Goal: Information Seeking & Learning: Learn about a topic

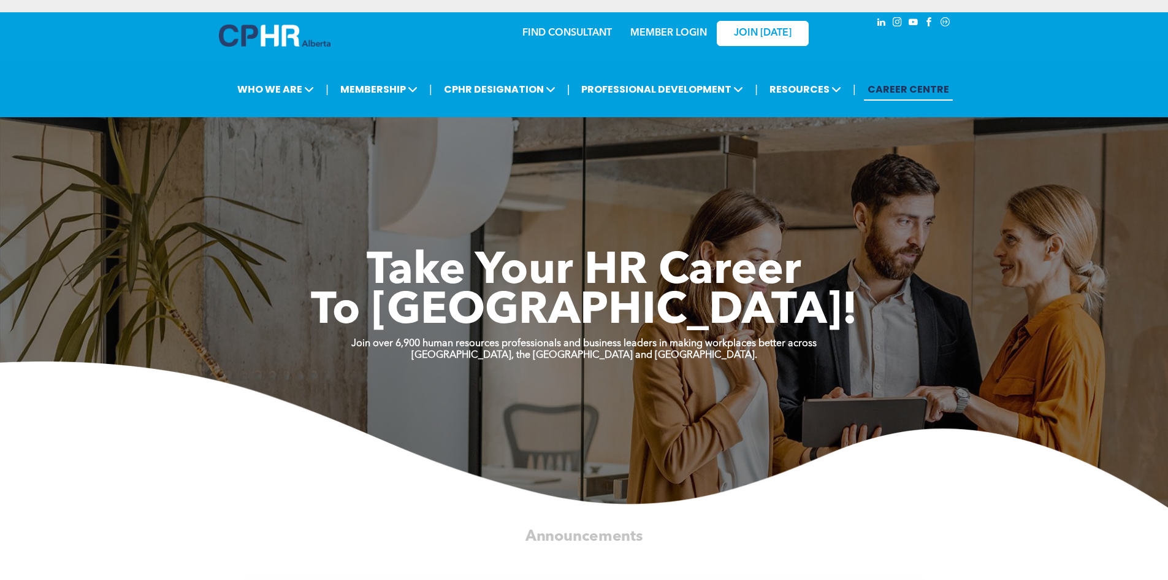
click at [680, 36] on link "MEMBER LOGIN" at bounding box center [668, 33] width 77 height 10
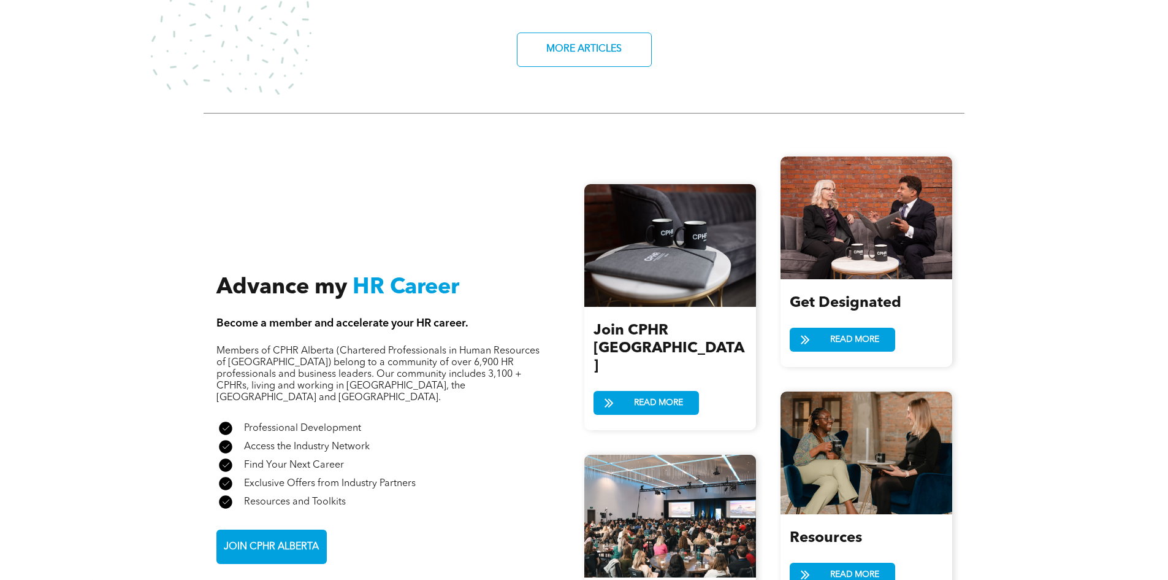
scroll to position [1288, 0]
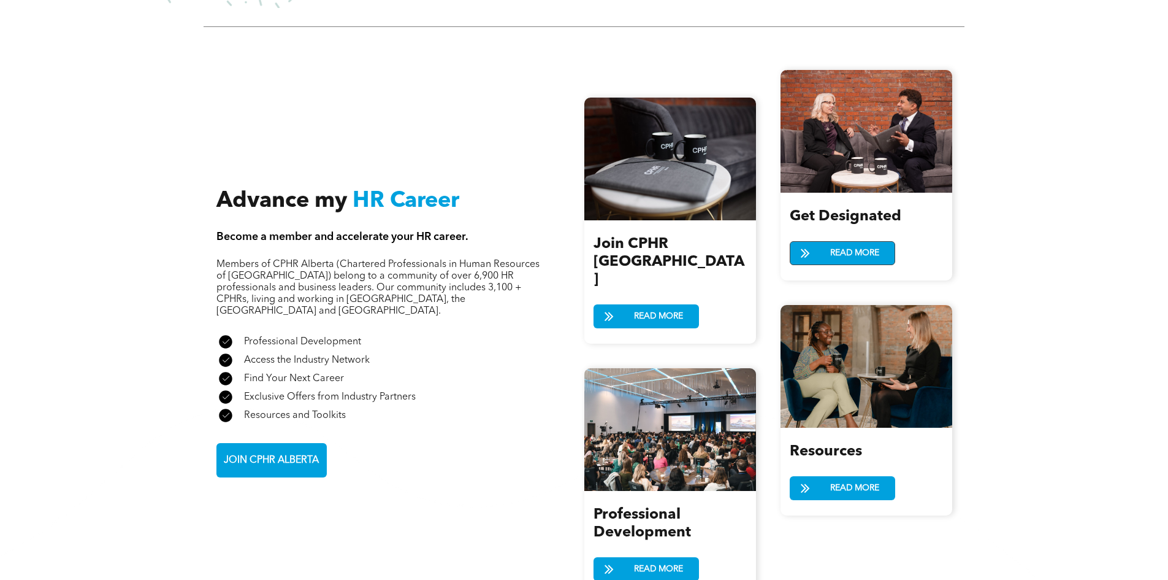
click at [812, 245] on span at bounding box center [806, 254] width 31 height 18
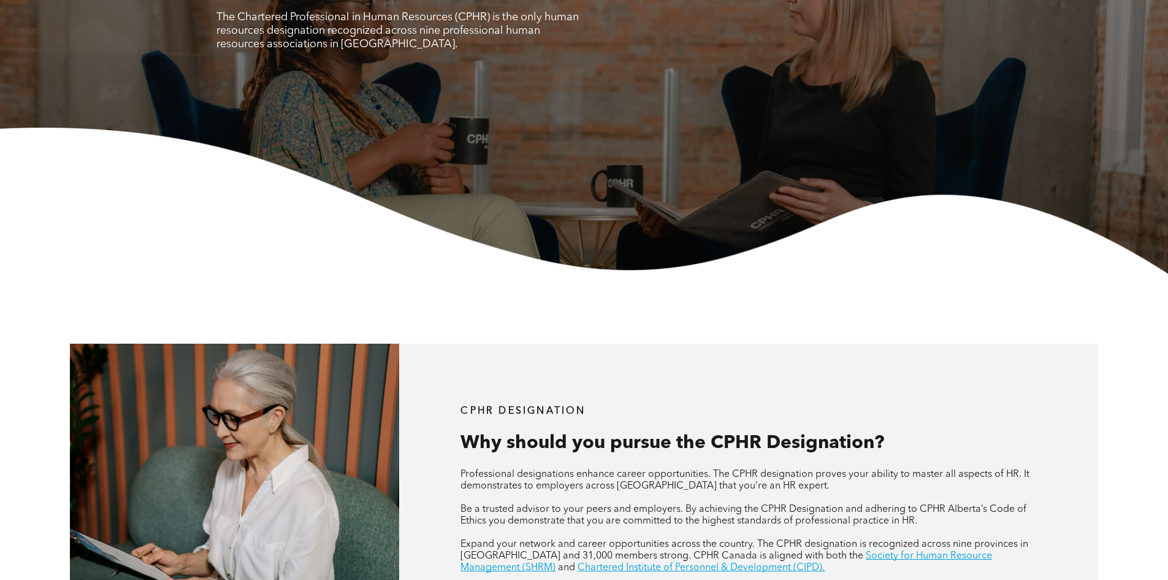
scroll to position [368, 0]
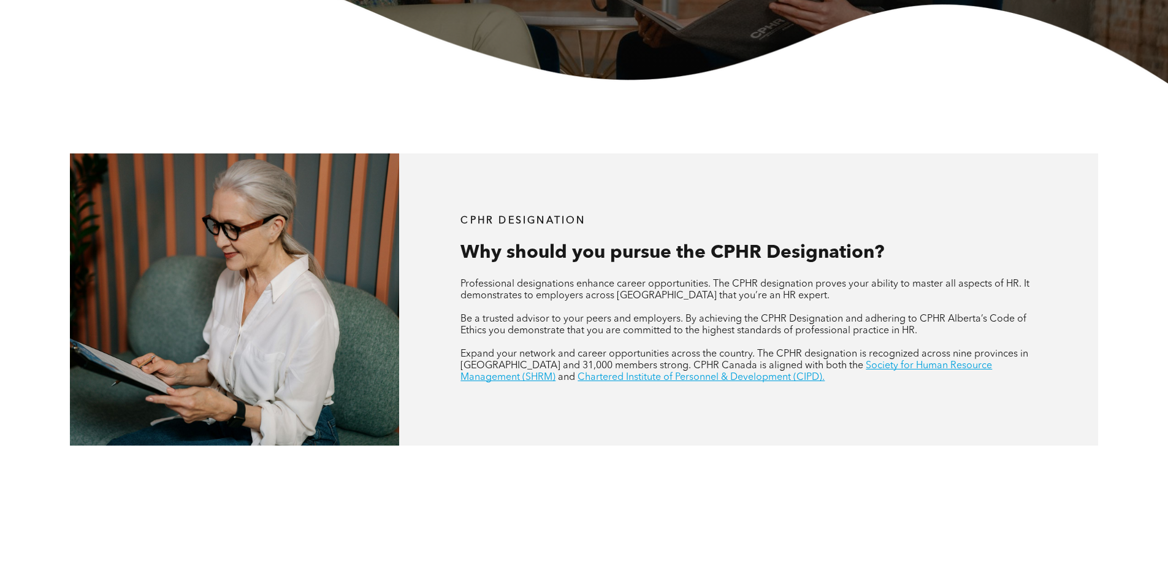
click at [473, 288] on span "Professional designations enhance career opportunities. The CPHR designation pr…" at bounding box center [745, 289] width 569 height 21
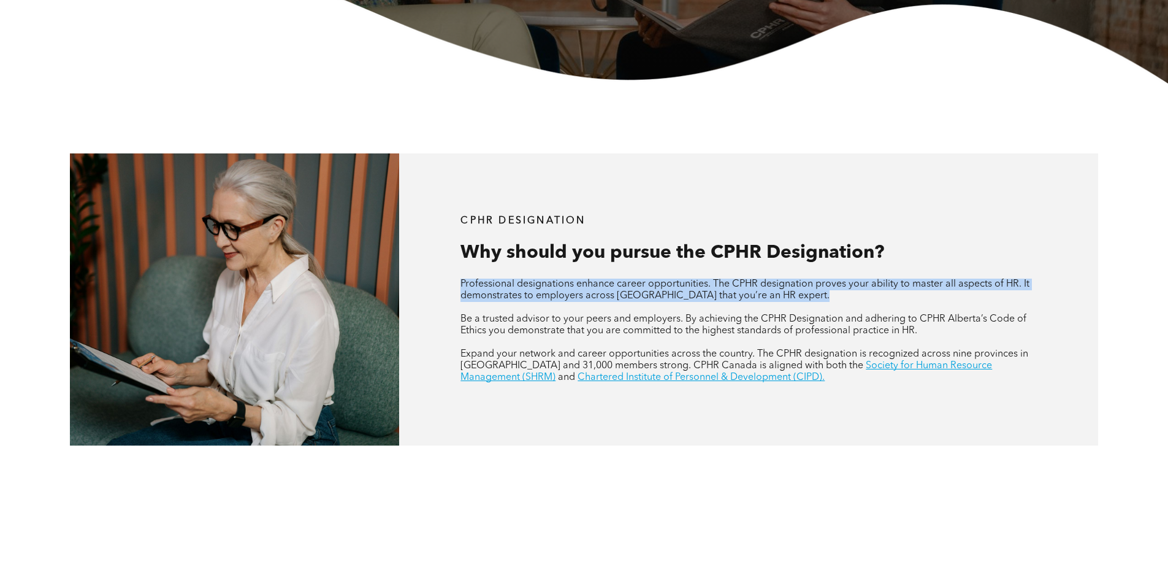
click at [473, 288] on span "Professional designations enhance career opportunities. The CPHR designation pr…" at bounding box center [745, 289] width 569 height 21
click at [555, 287] on span "Professional designations enhance career opportunities. The CPHR designation pr…" at bounding box center [745, 289] width 569 height 21
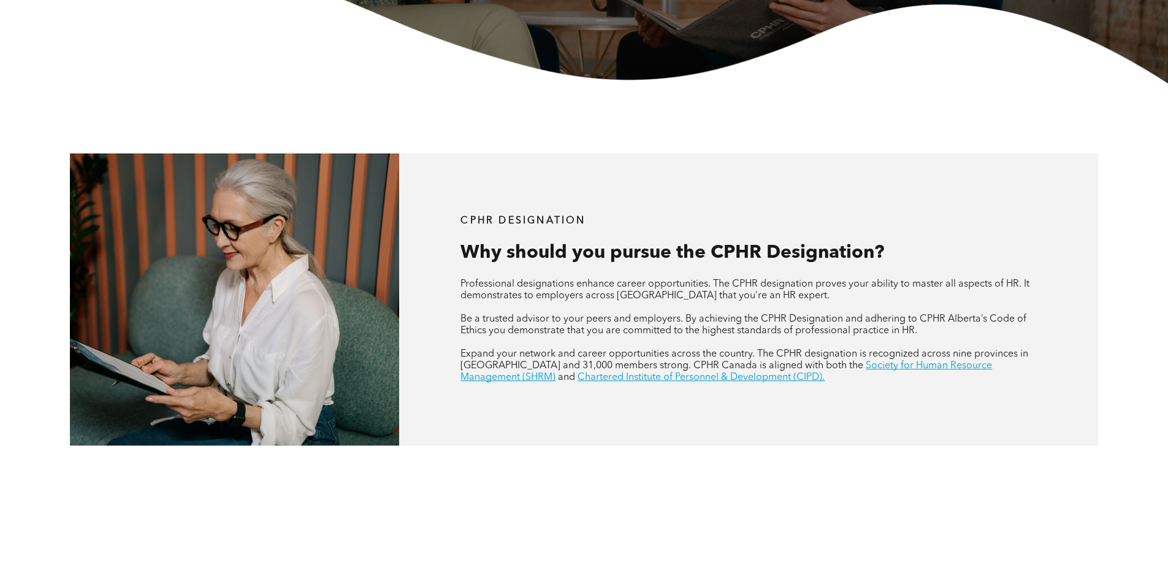
click at [746, 329] on span "Be a trusted advisor to your peers and employers. By achieving the CPHR Designa…" at bounding box center [744, 324] width 566 height 21
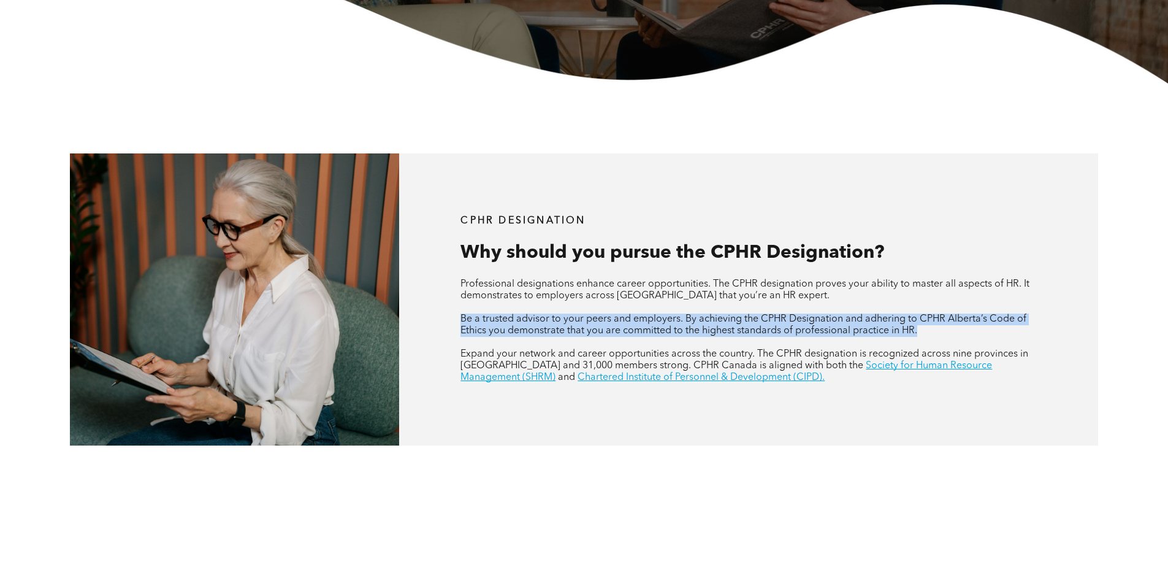
click at [746, 329] on span "Be a trusted advisor to your peers and employers. By achieving the CPHR Designa…" at bounding box center [744, 324] width 566 height 21
click at [932, 325] on p "Be a trusted advisor to your peers and employers. By achieving the CPHR Designa…" at bounding box center [749, 324] width 576 height 23
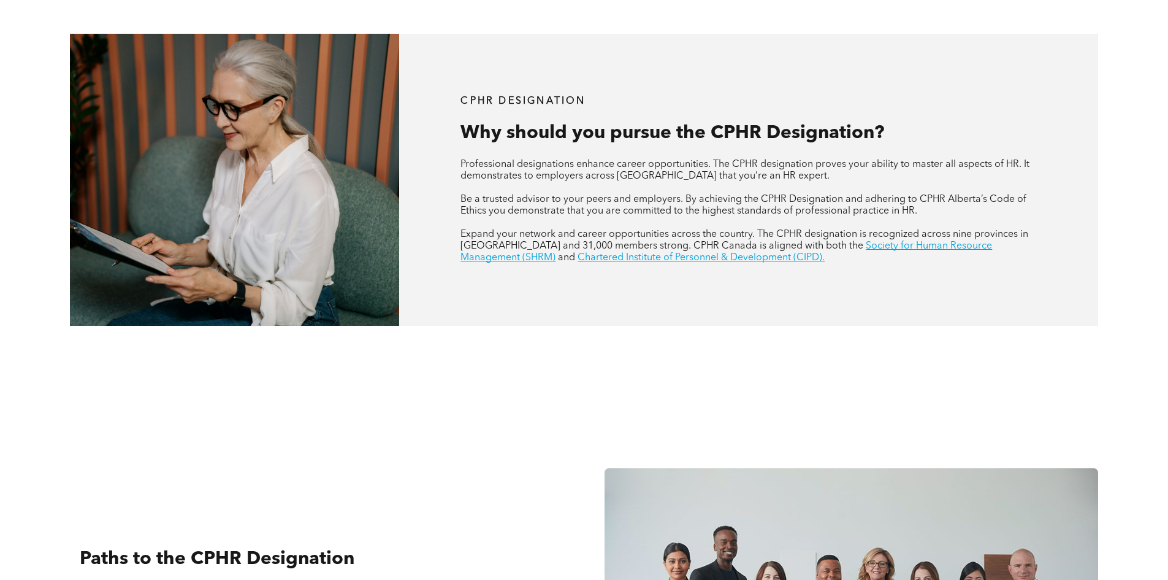
scroll to position [491, 0]
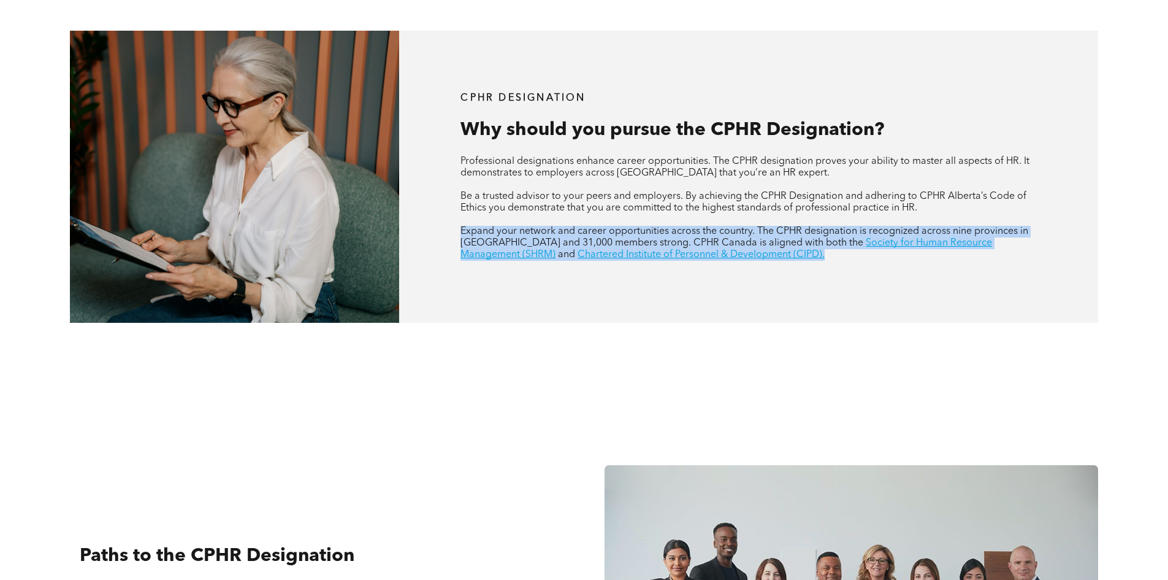
drag, startPoint x: 754, startPoint y: 255, endPoint x: 399, endPoint y: 232, distance: 355.9
click at [399, 232] on div "CPHR DESIGNATION Why should you pursue the CPHR Designation? Professional desig…" at bounding box center [748, 176] width 699 height 291
click at [614, 283] on div "CPHR DESIGNATION Why should you pursue the CPHR Designation? Professional desig…" at bounding box center [748, 176] width 699 height 291
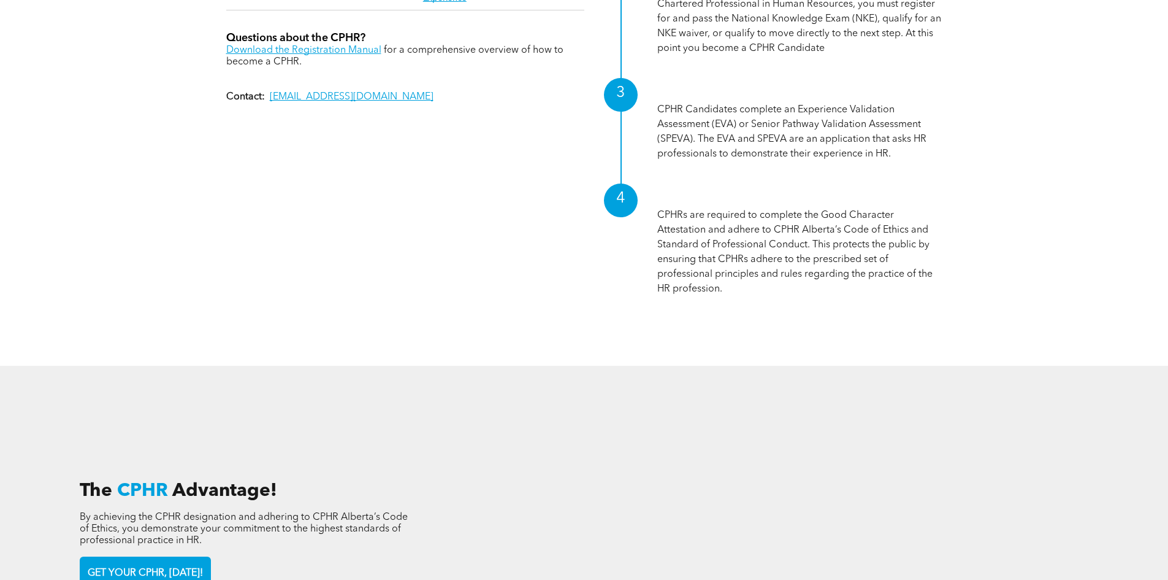
scroll to position [1840, 0]
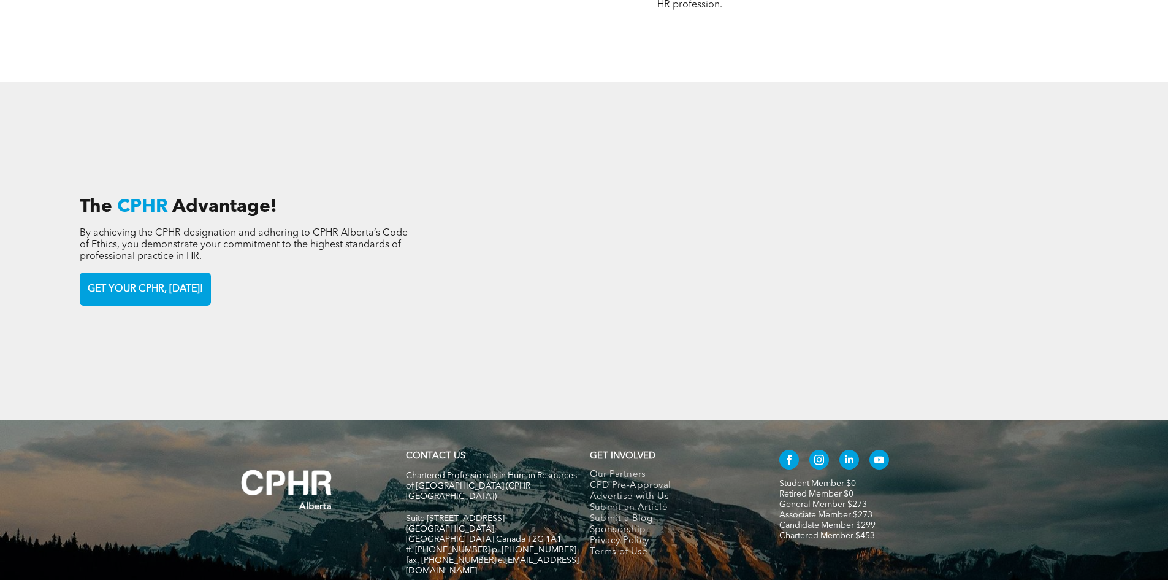
click at [506, 323] on div "The CPHR Advantage! By achieving the CPHR designation and adhering to CPHR Albe…" at bounding box center [319, 250] width 499 height 245
click at [128, 283] on span "GET YOUR CPHR, TODAY!" at bounding box center [145, 289] width 124 height 24
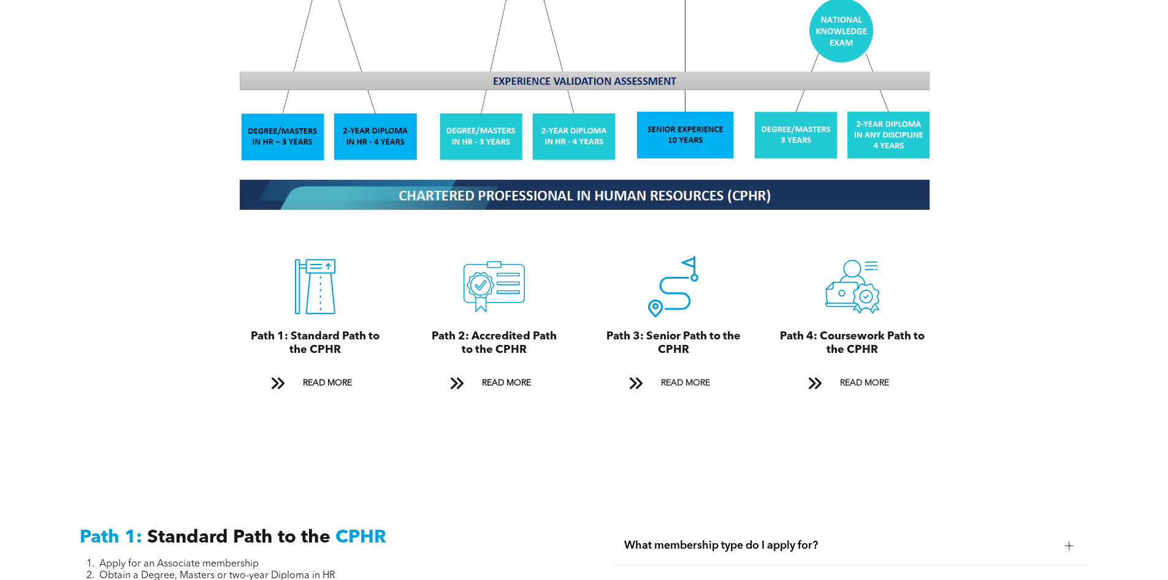
scroll to position [1288, 0]
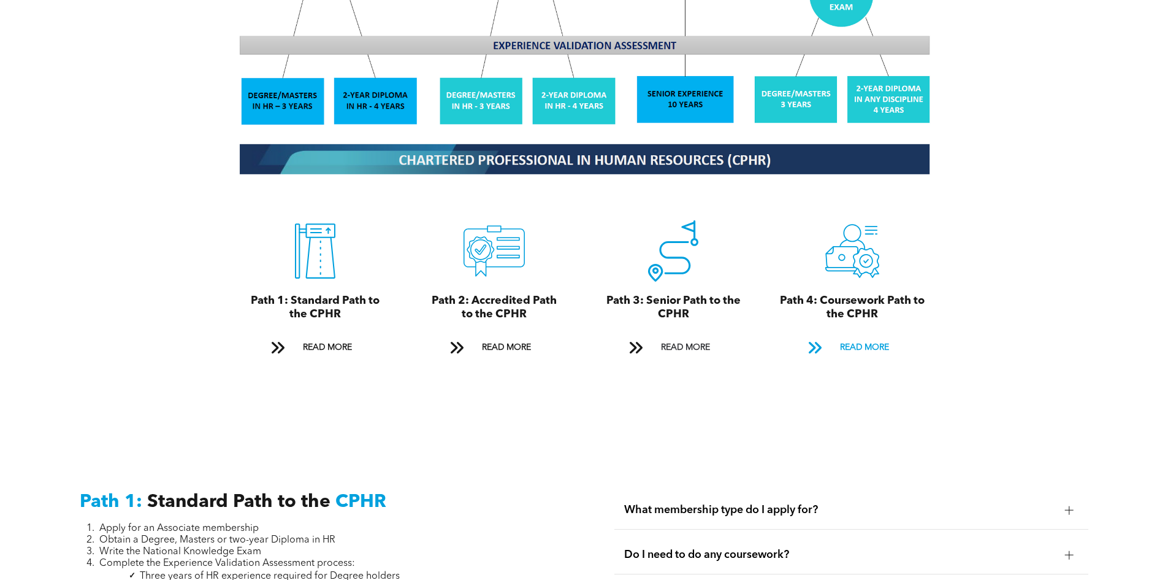
click at [892, 342] on span "READ MORE" at bounding box center [865, 347] width 58 height 23
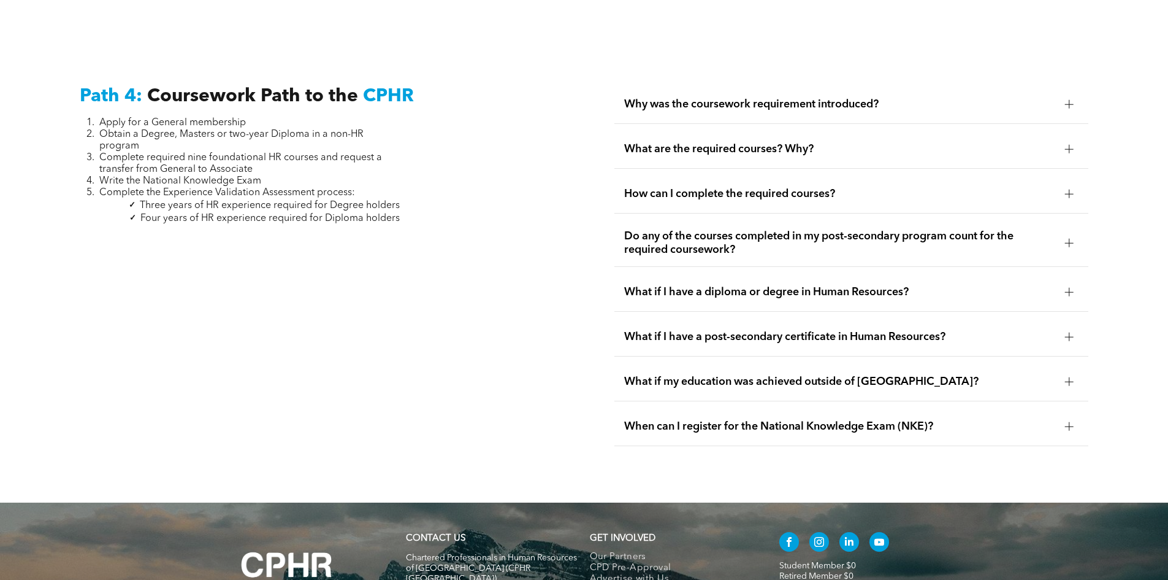
scroll to position [3643, 0]
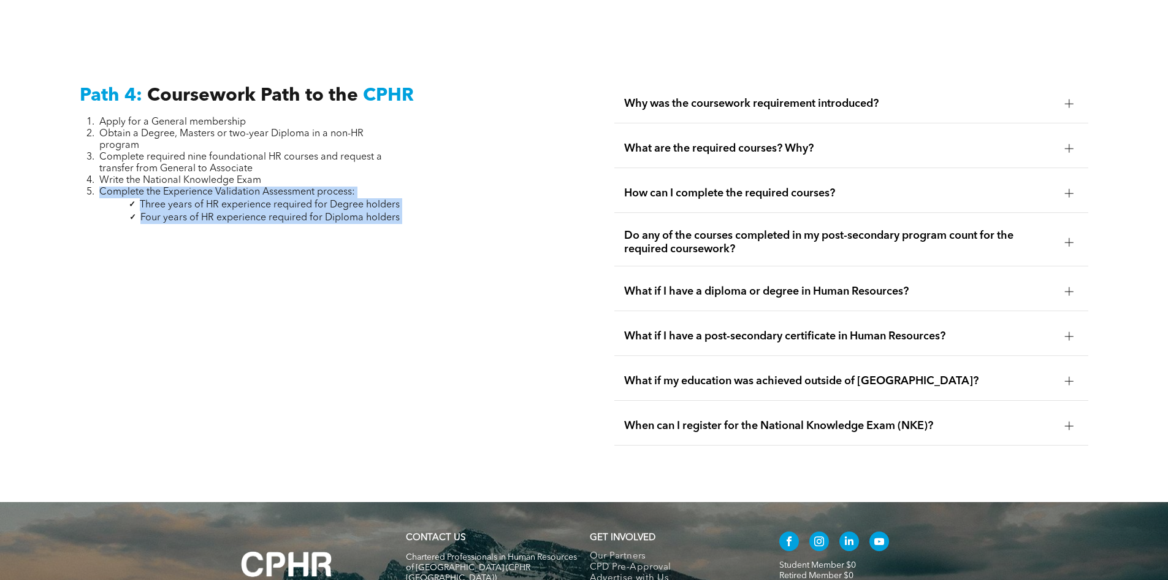
drag, startPoint x: 97, startPoint y: 167, endPoint x: 339, endPoint y: 210, distance: 246.0
click at [339, 210] on div "Path 4: Coursework Path to the CPHR Apply for a General membership Obtain a Deg…" at bounding box center [317, 265] width 494 height 380
click at [399, 213] on span "Four years of HR experience required for Diploma holders" at bounding box center [269, 218] width 259 height 10
click at [361, 216] on div "Path 4: Coursework Path to the CPHR Apply for a General membership Obtain a Deg…" at bounding box center [317, 265] width 494 height 380
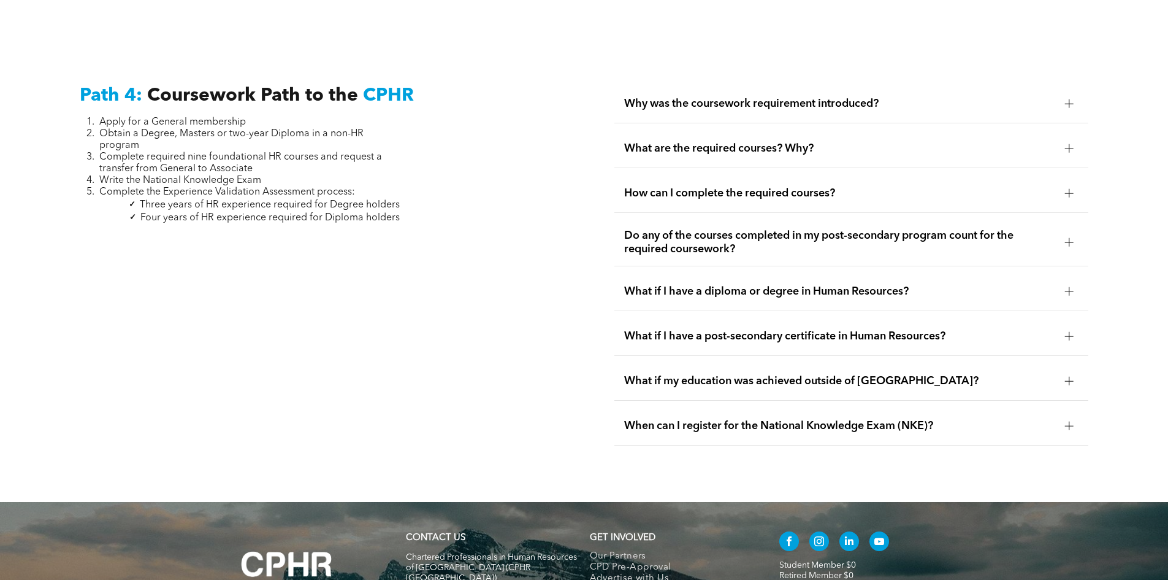
click at [721, 97] on span "Why was the coursework requirement introduced?" at bounding box center [839, 103] width 431 height 13
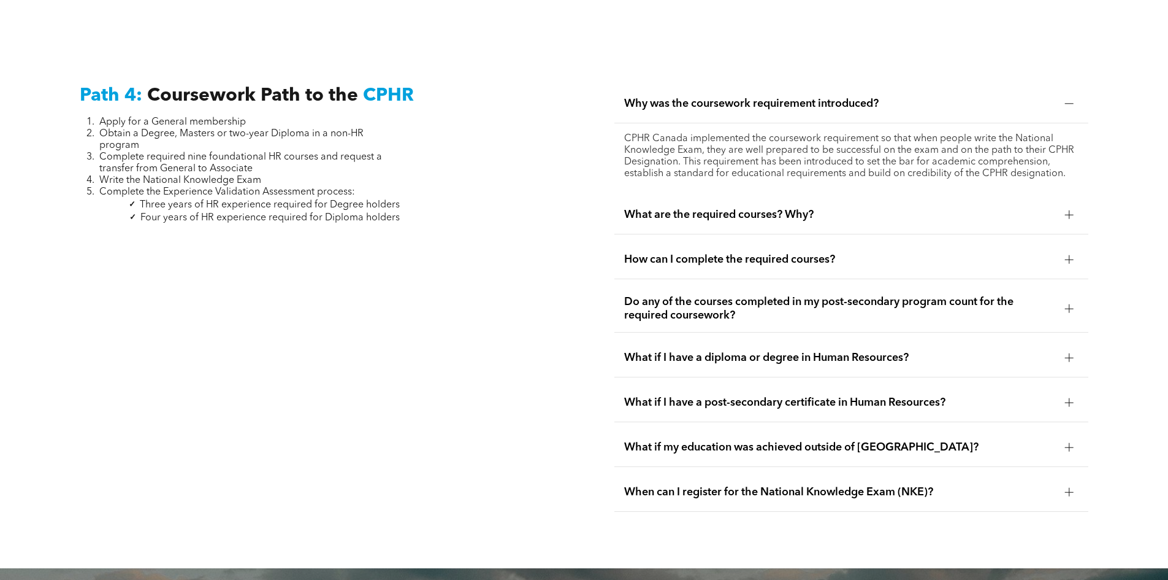
click at [817, 208] on span "What are the required courses? Why?" at bounding box center [839, 214] width 431 height 13
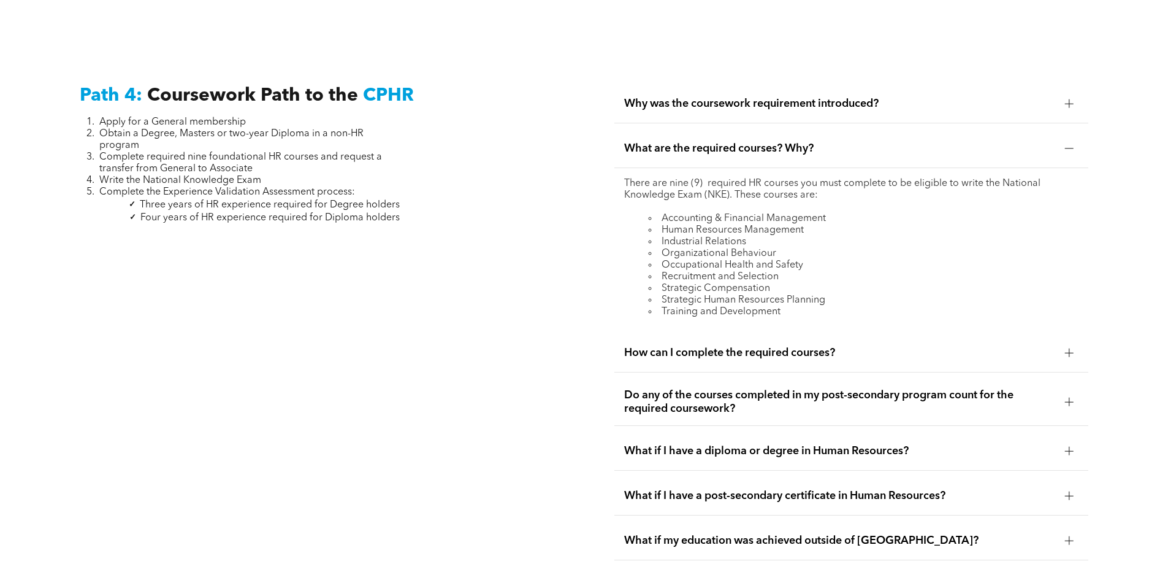
click at [756, 224] on li "Human Resources Management" at bounding box center [864, 230] width 430 height 12
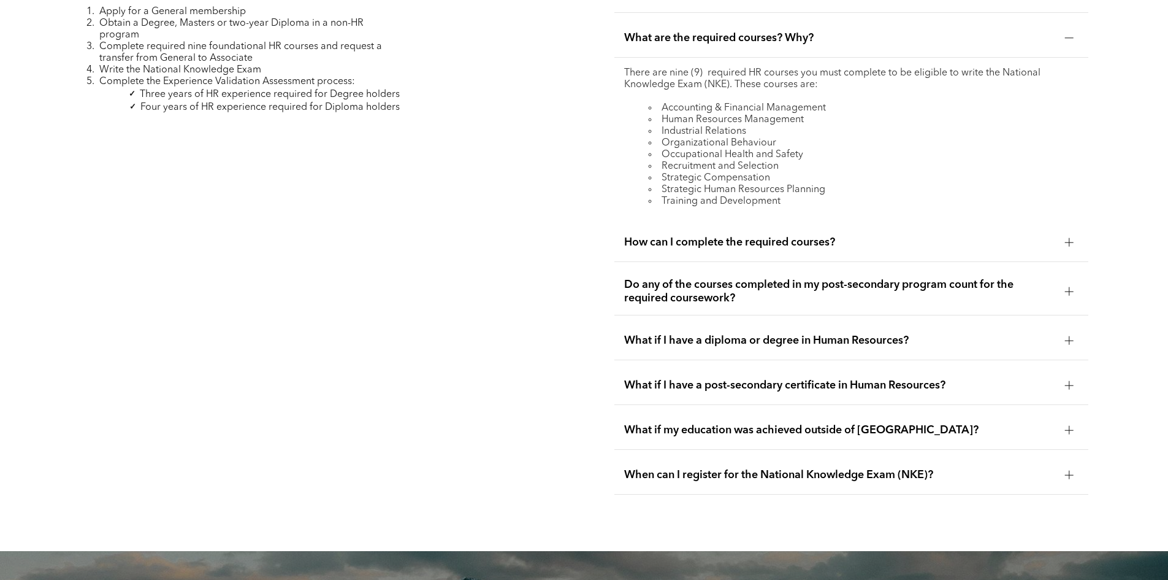
scroll to position [3766, 0]
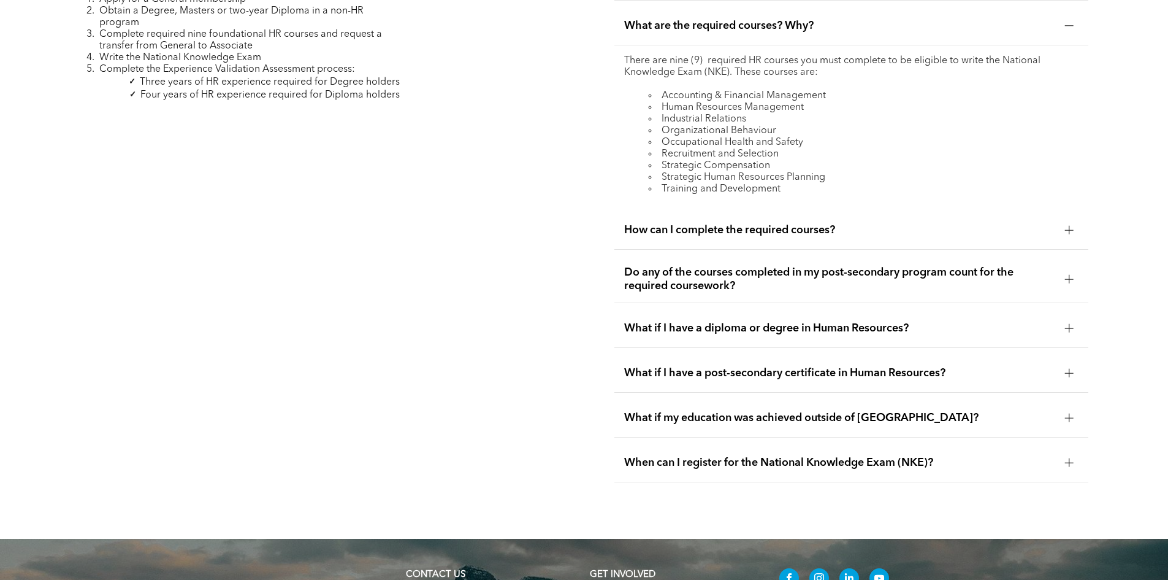
click at [796, 214] on div "How can I complete the required courses?" at bounding box center [852, 230] width 474 height 39
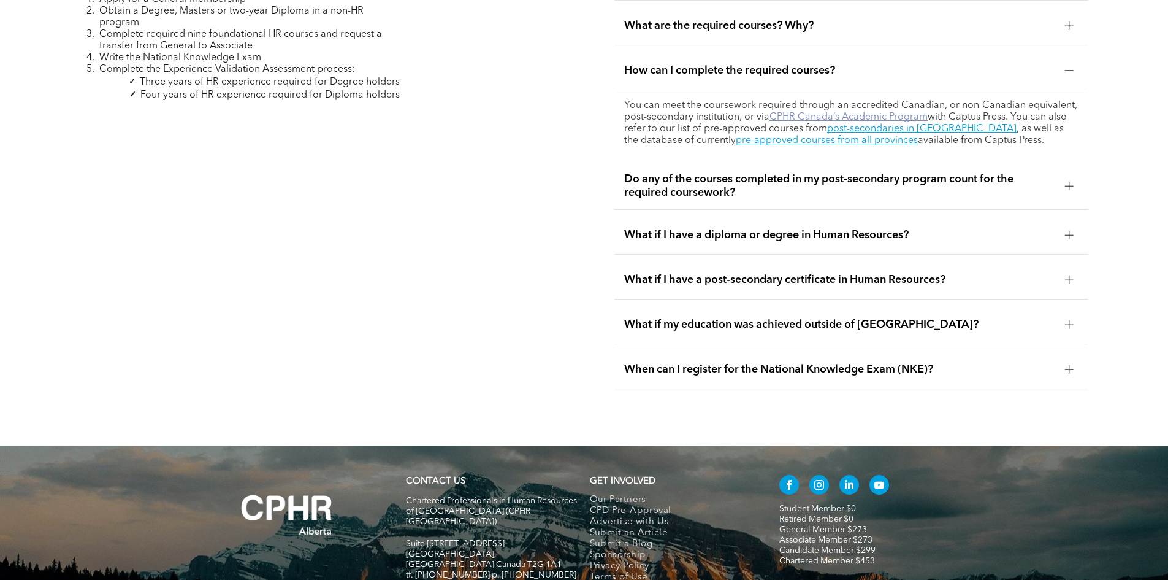
click at [813, 112] on link "CPHR Canada’s Academic Program" at bounding box center [849, 117] width 158 height 10
